Goal: Task Accomplishment & Management: Complete application form

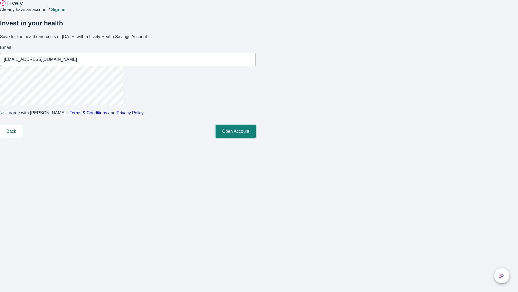
click at [256, 138] on button "Open Account" at bounding box center [236, 131] width 40 height 13
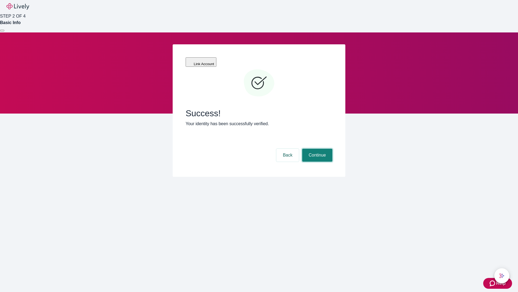
click at [317, 148] on button "Continue" at bounding box center [317, 154] width 30 height 13
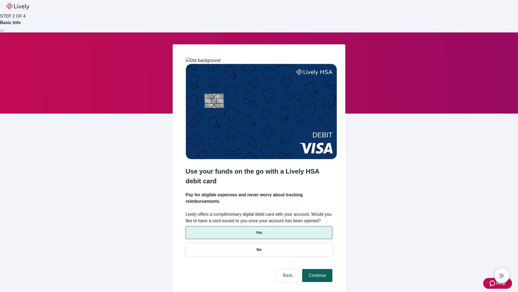
click at [259, 246] on p "No" at bounding box center [259, 249] width 5 height 6
click at [317, 269] on button "Continue" at bounding box center [317, 275] width 30 height 13
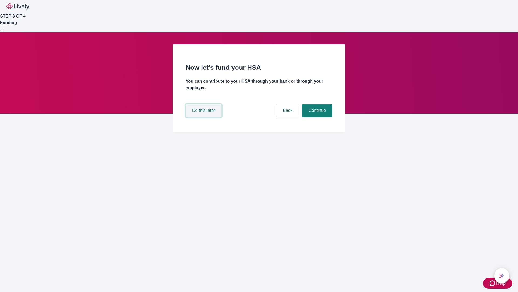
click at [204, 117] on button "Do this later" at bounding box center [204, 110] width 36 height 13
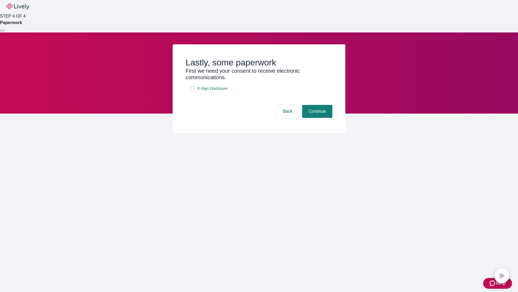
click at [192, 90] on input "E-Sign Disclosure" at bounding box center [192, 88] width 4 height 4
checkbox input "true"
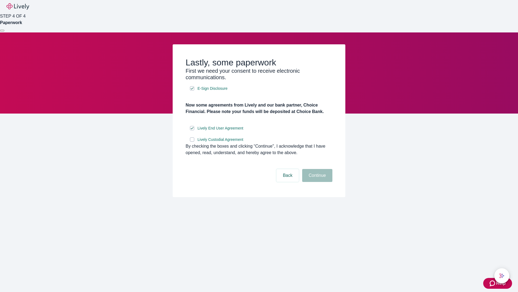
click at [192, 141] on input "Lively Custodial Agreement" at bounding box center [192, 139] width 4 height 4
checkbox input "true"
click at [317, 182] on button "Continue" at bounding box center [317, 175] width 30 height 13
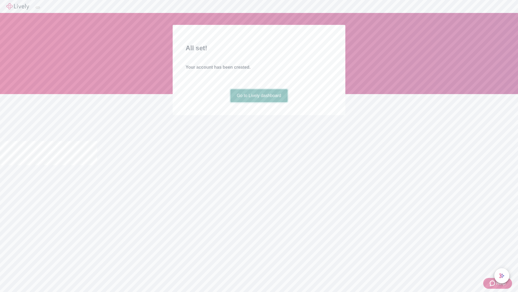
click at [259, 102] on link "Go to Lively dashboard" at bounding box center [259, 95] width 57 height 13
